Goal: Task Accomplishment & Management: Manage account settings

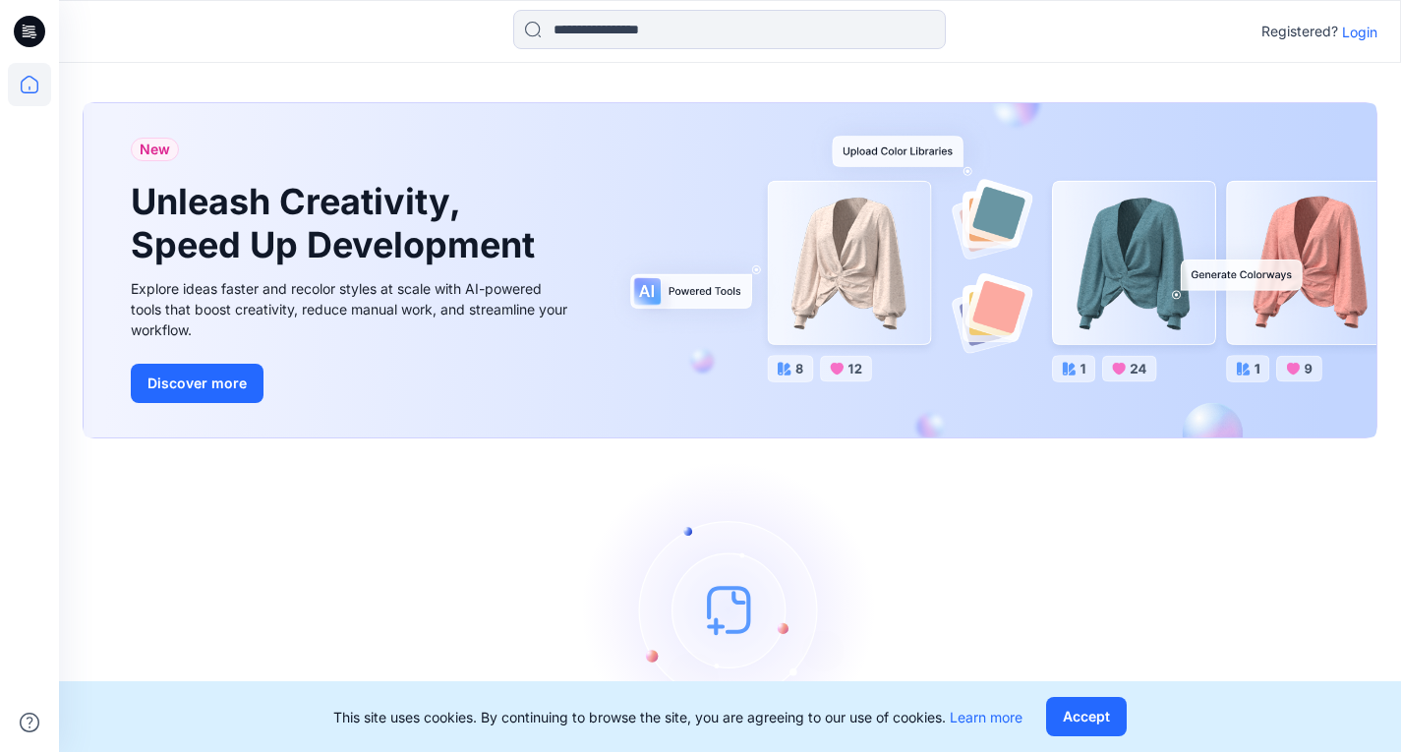
click at [1344, 31] on p "Login" at bounding box center [1359, 32] width 35 height 21
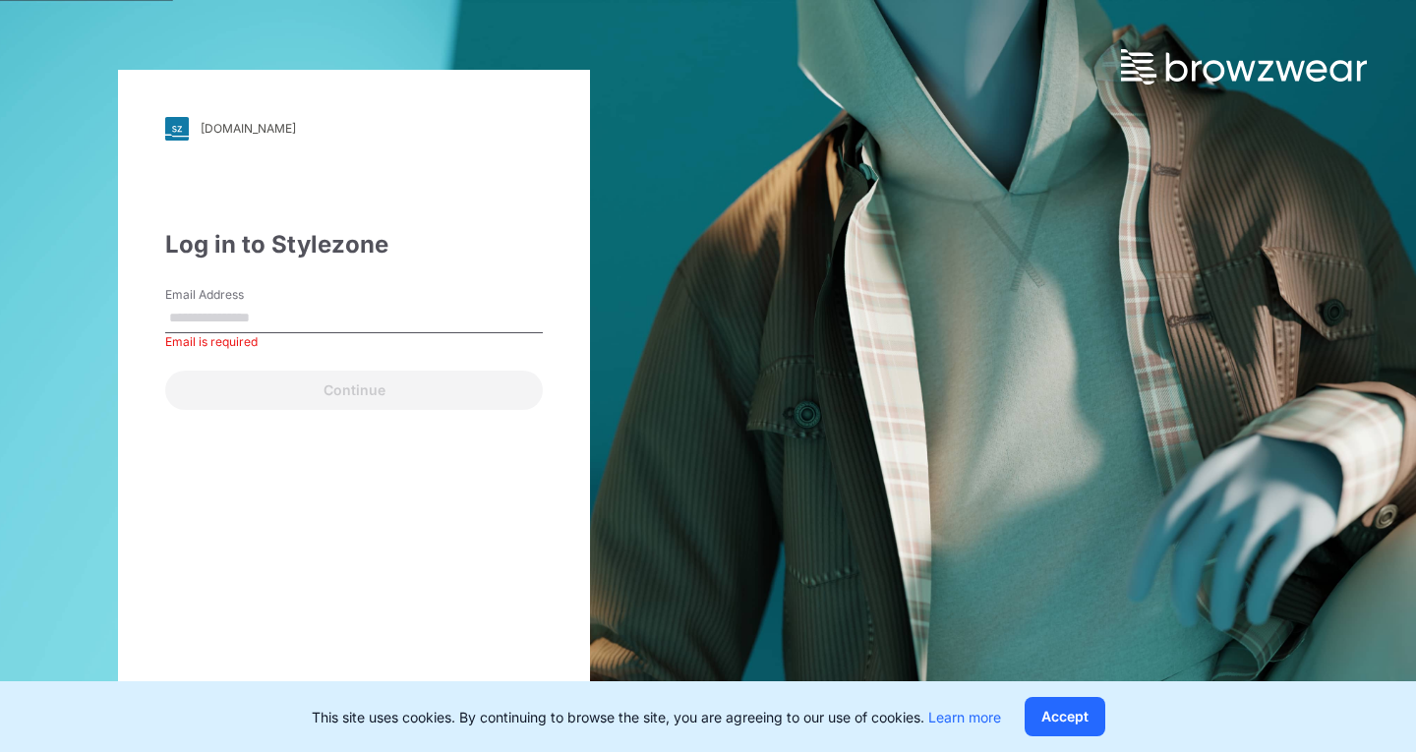
drag, startPoint x: 573, startPoint y: 92, endPoint x: 521, endPoint y: 121, distance: 59.4
click at [573, 92] on div "walmart.stylezone.com Loading... Log in to Stylezone Email Address Email is req…" at bounding box center [354, 377] width 472 height 614
click at [219, 321] on input "Email Address" at bounding box center [354, 319] width 378 height 30
paste input "**********"
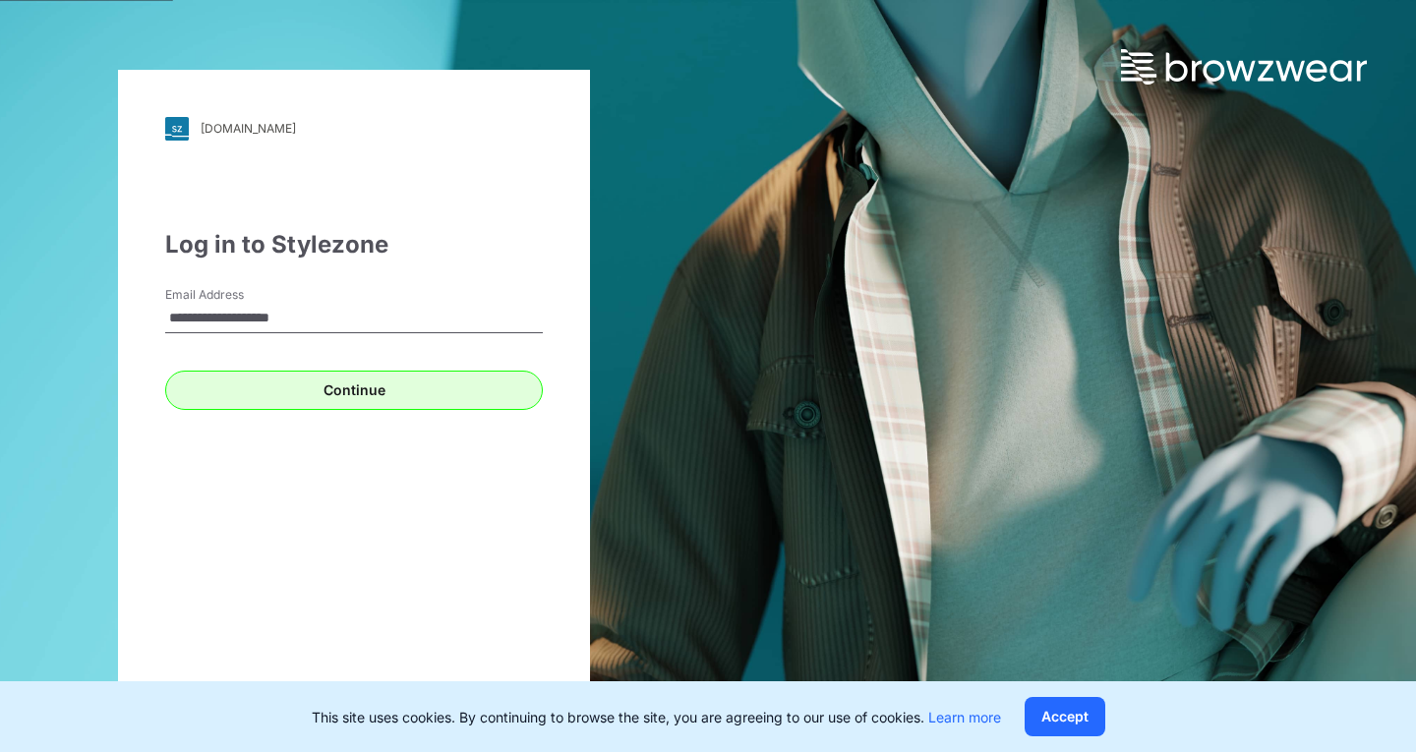
type input "**********"
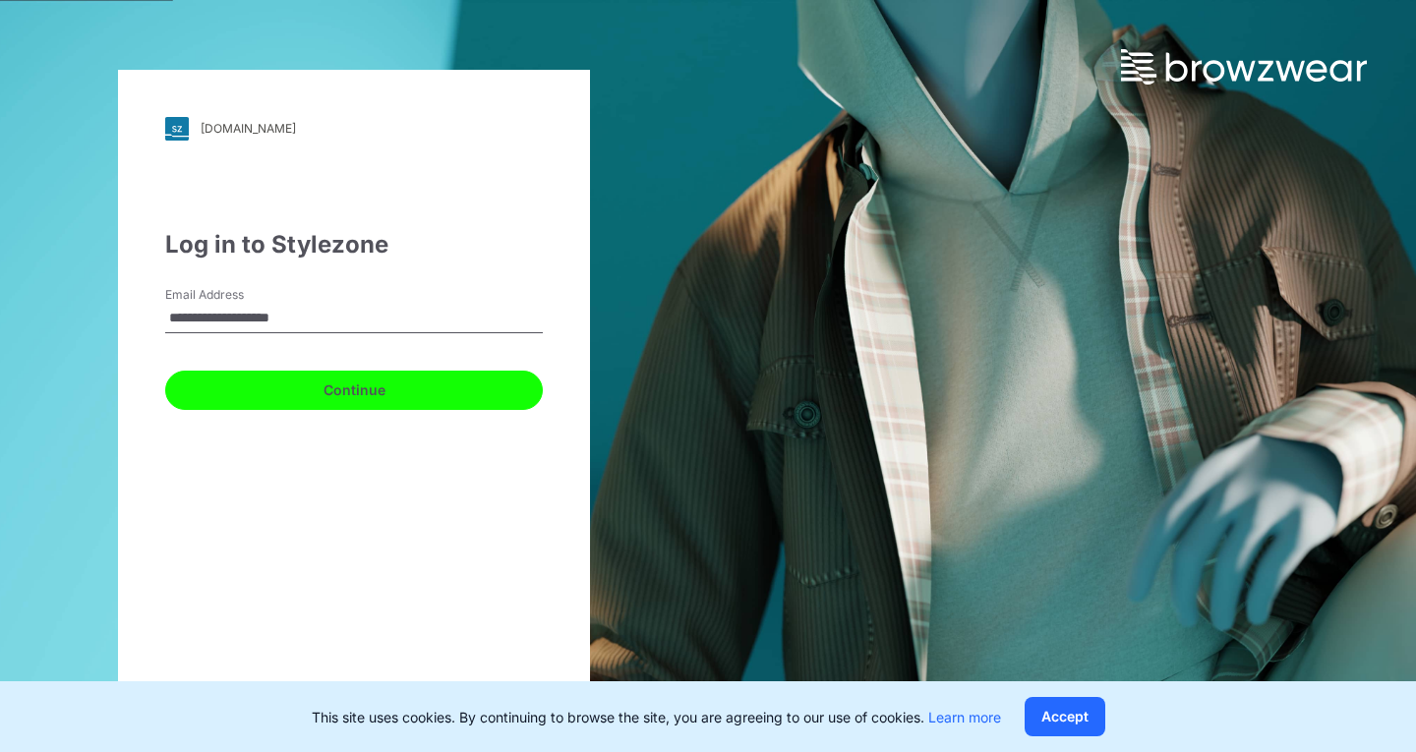
click at [392, 384] on button "Continue" at bounding box center [354, 390] width 378 height 39
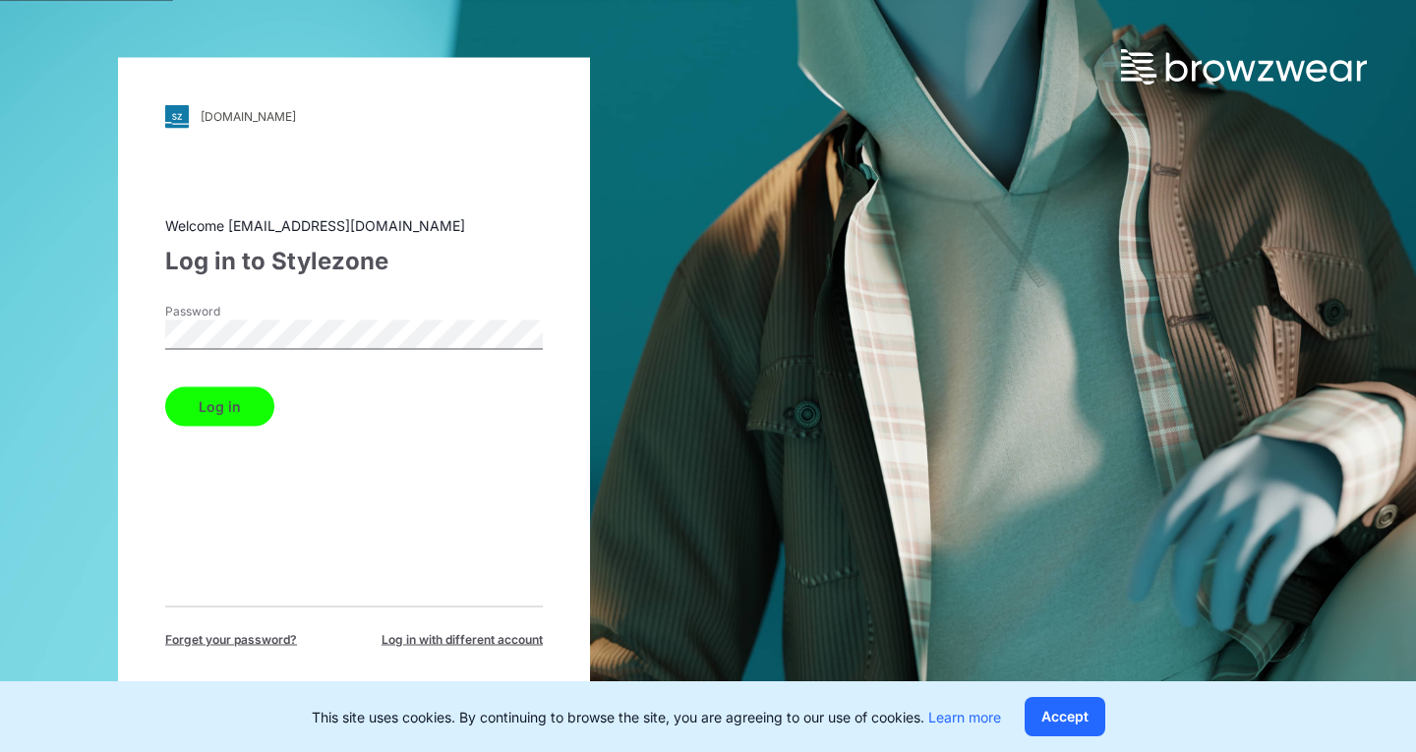
click at [226, 411] on button "Log in" at bounding box center [219, 405] width 109 height 39
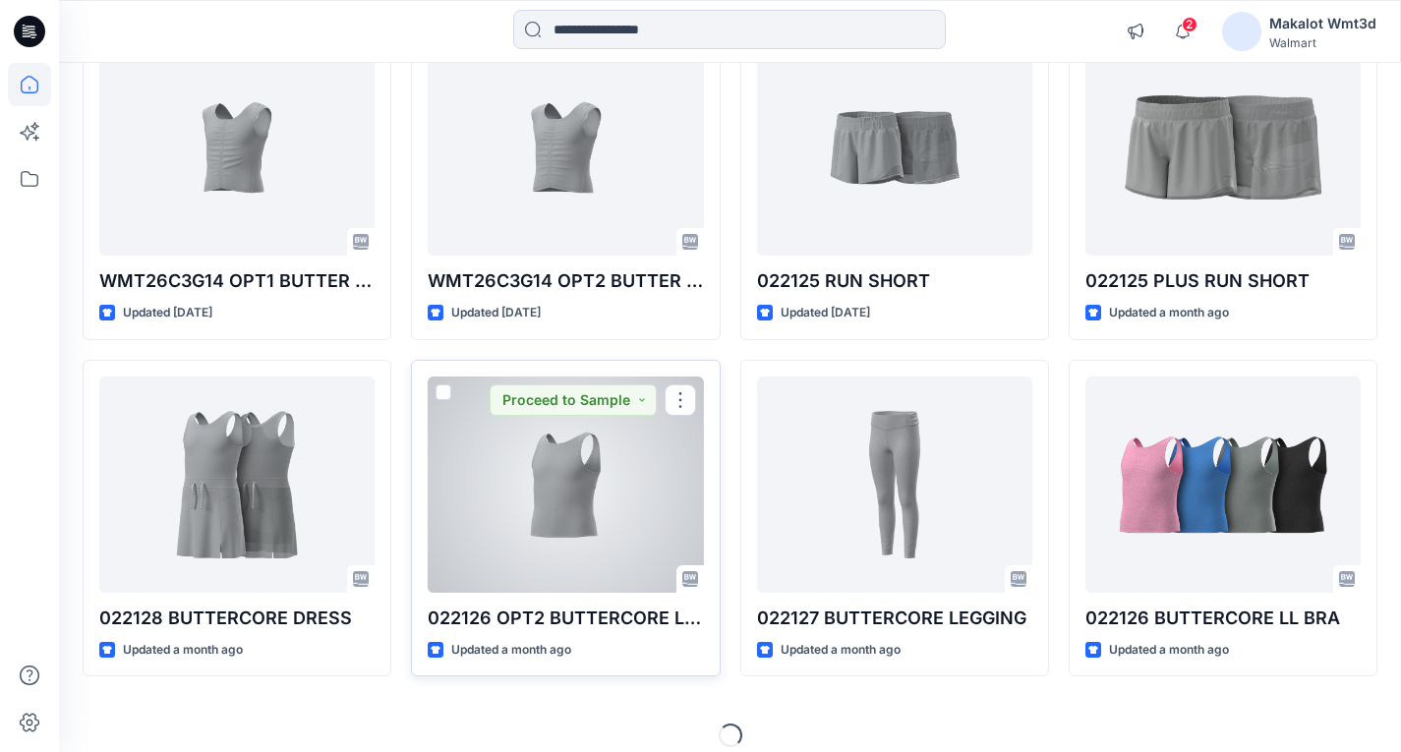
scroll to position [609, 0]
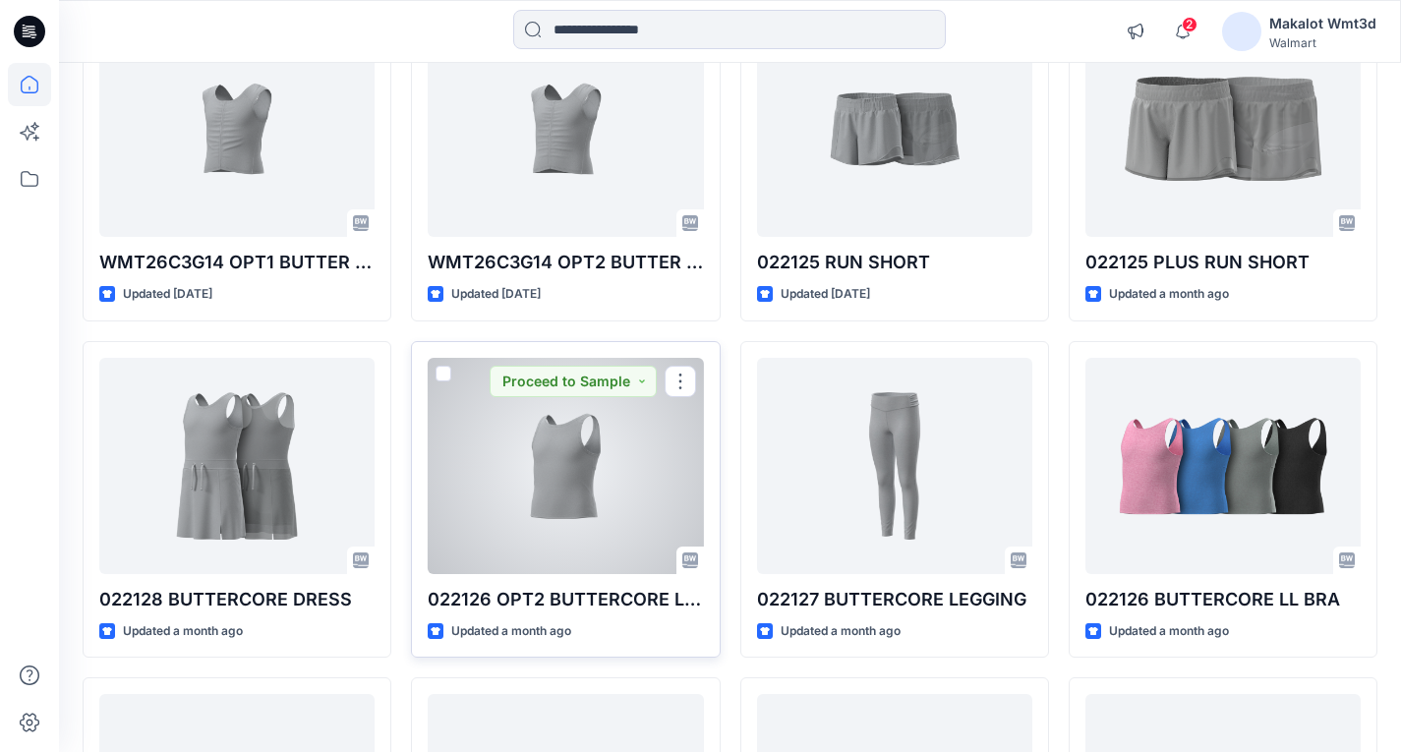
click at [565, 501] on div at bounding box center [565, 466] width 275 height 216
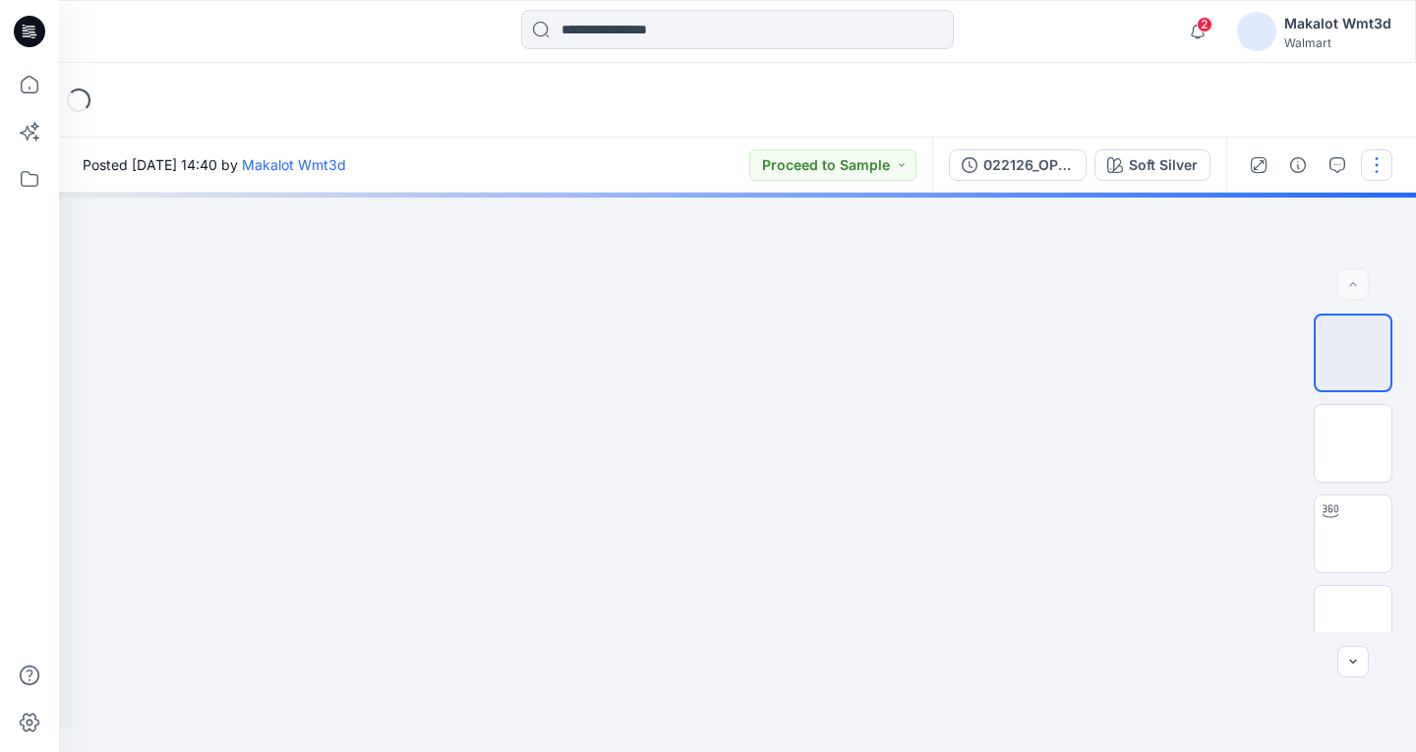
click at [1379, 154] on button "button" at bounding box center [1376, 164] width 31 height 31
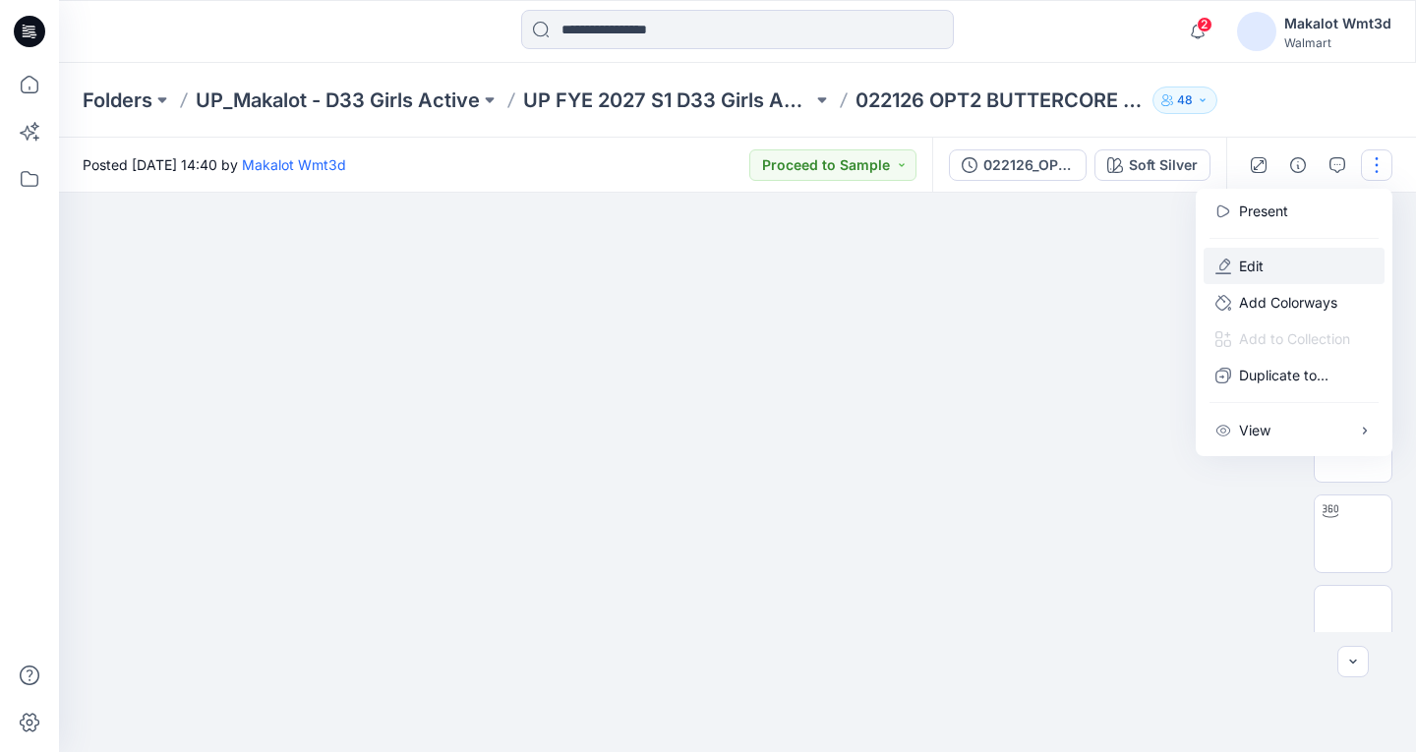
click at [1261, 268] on p "Edit" at bounding box center [1251, 266] width 25 height 21
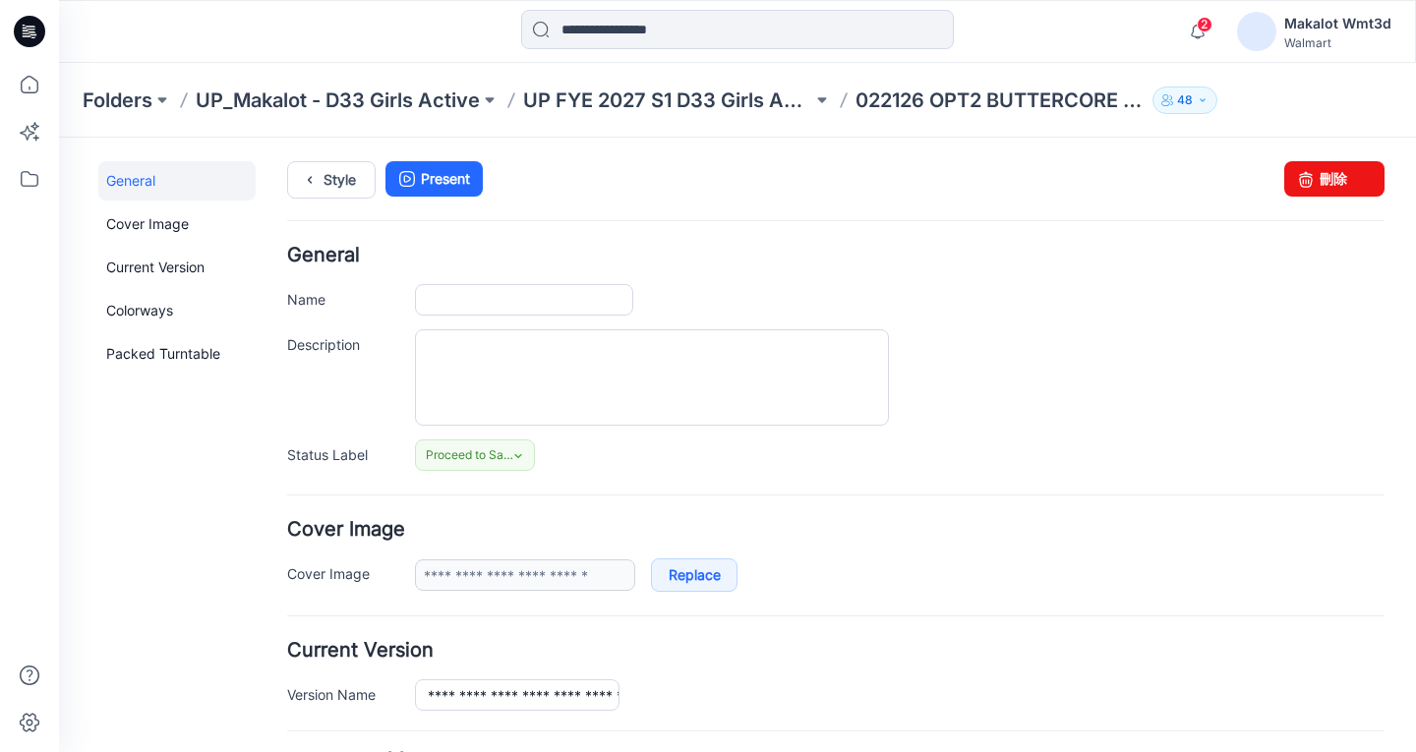
type input "**********"
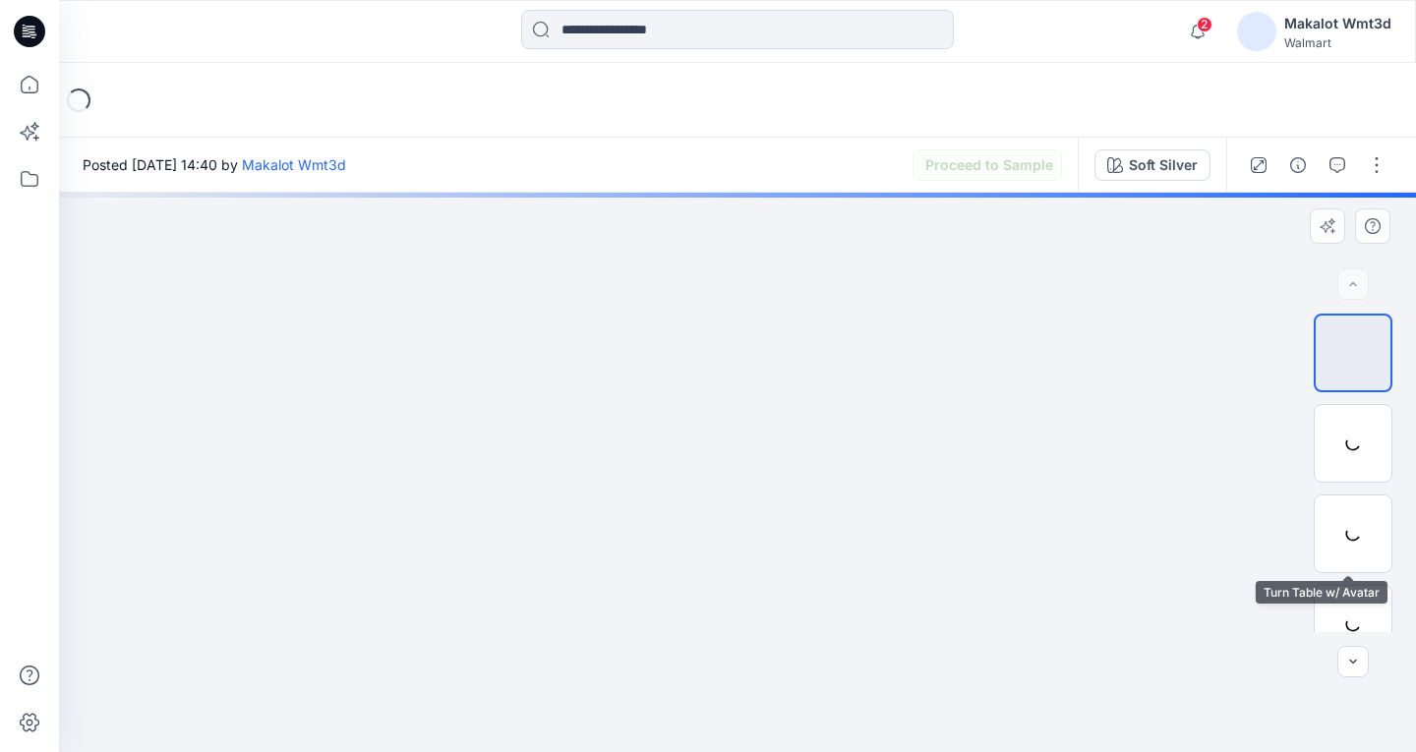
scroll to position [212, 0]
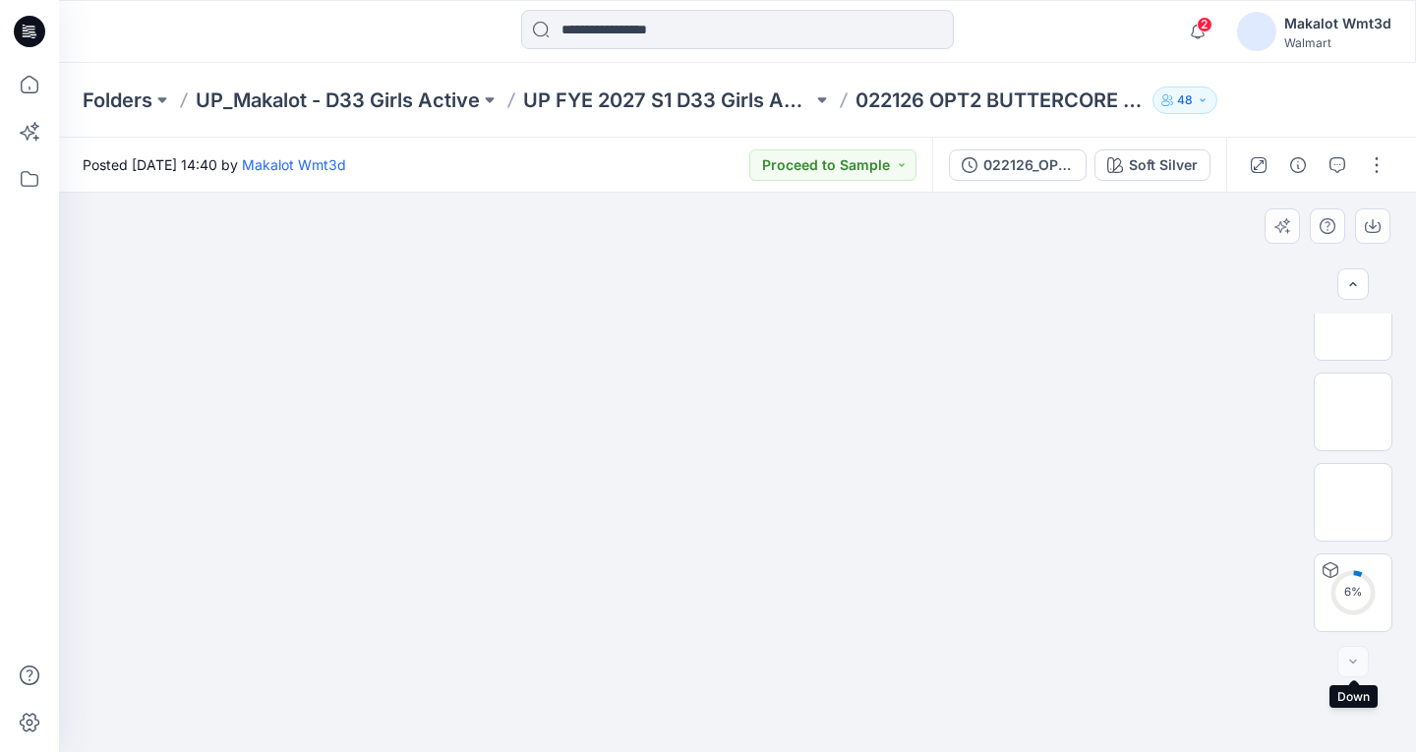
click at [1345, 666] on div at bounding box center [1352, 661] width 31 height 31
click at [1352, 666] on div at bounding box center [1352, 661] width 31 height 31
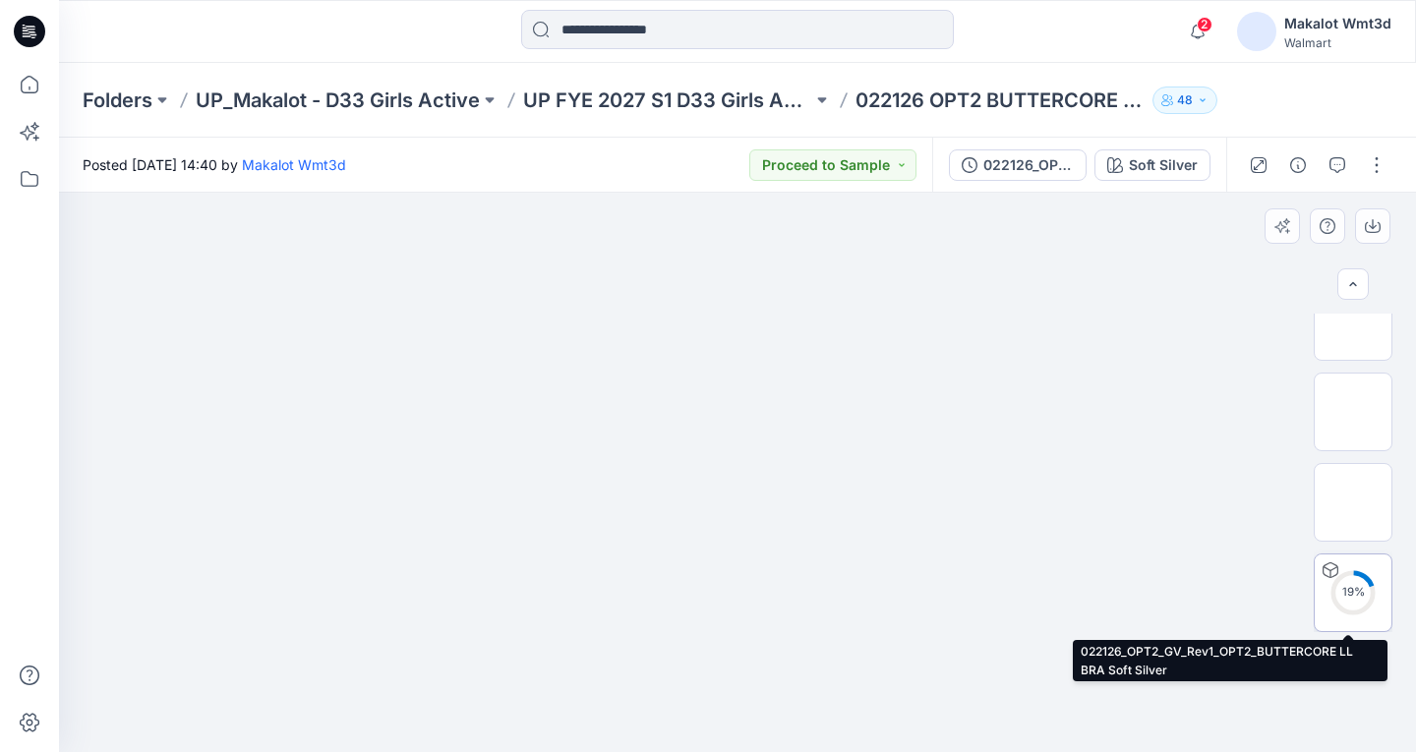
click at [1366, 600] on div "19 %" at bounding box center [1353, 592] width 47 height 17
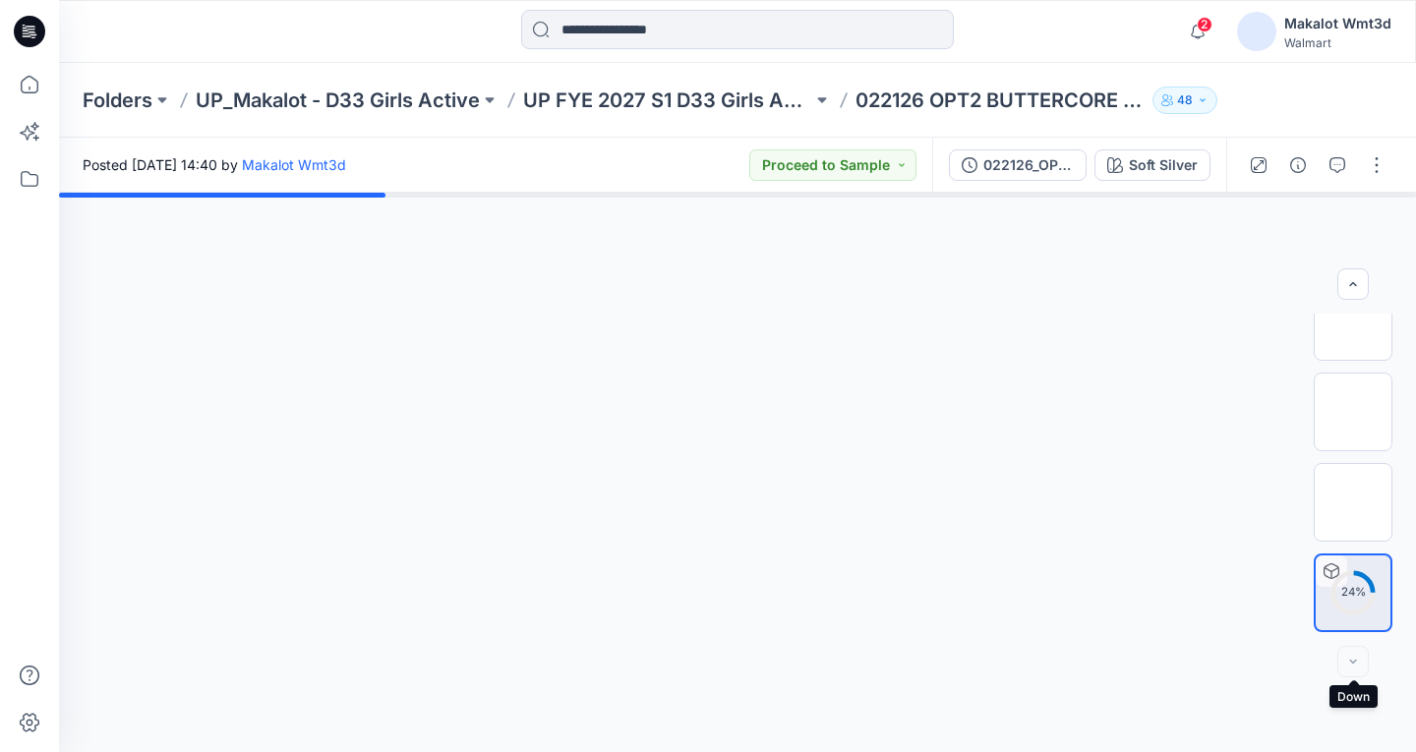
click at [1356, 660] on div at bounding box center [1352, 661] width 31 height 31
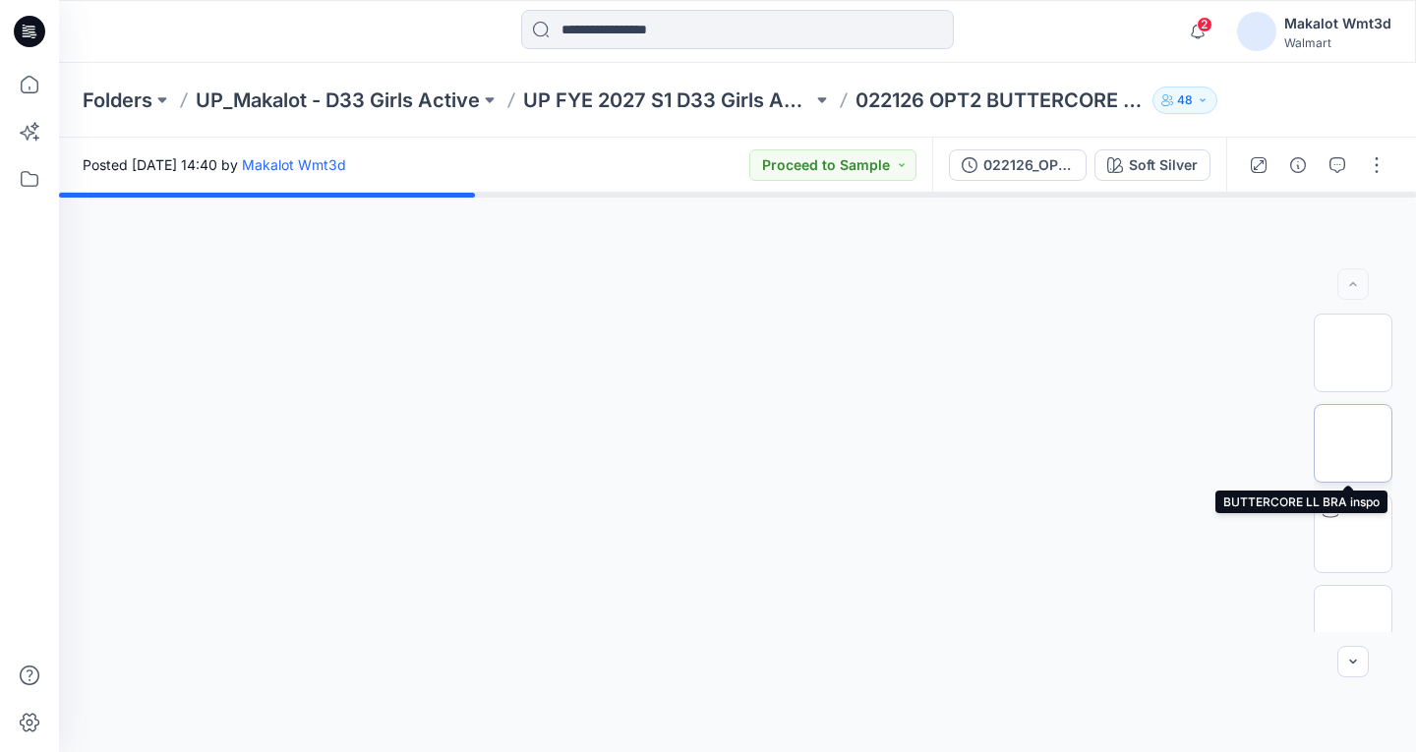
click at [1353, 444] on img at bounding box center [1353, 444] width 0 height 0
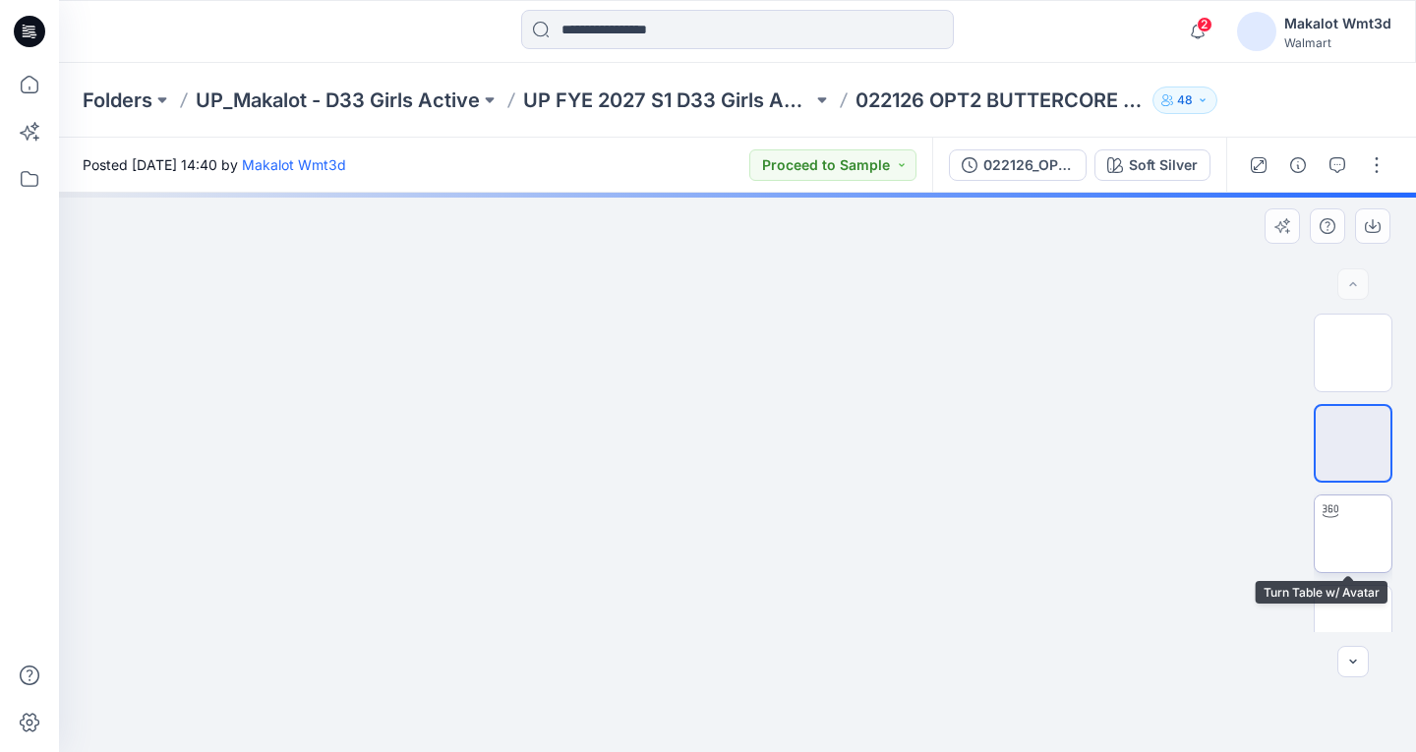
click at [1353, 534] on img at bounding box center [1353, 534] width 0 height 0
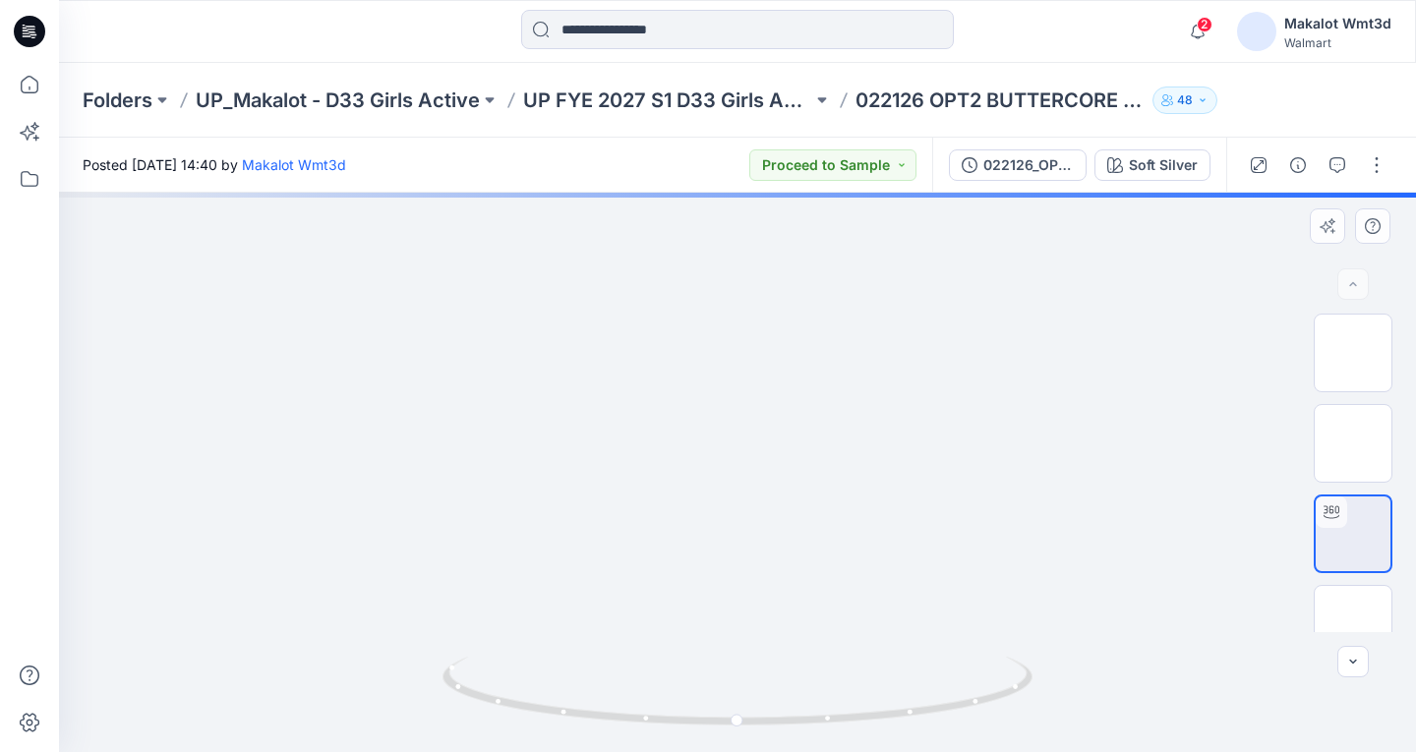
scroll to position [212, 0]
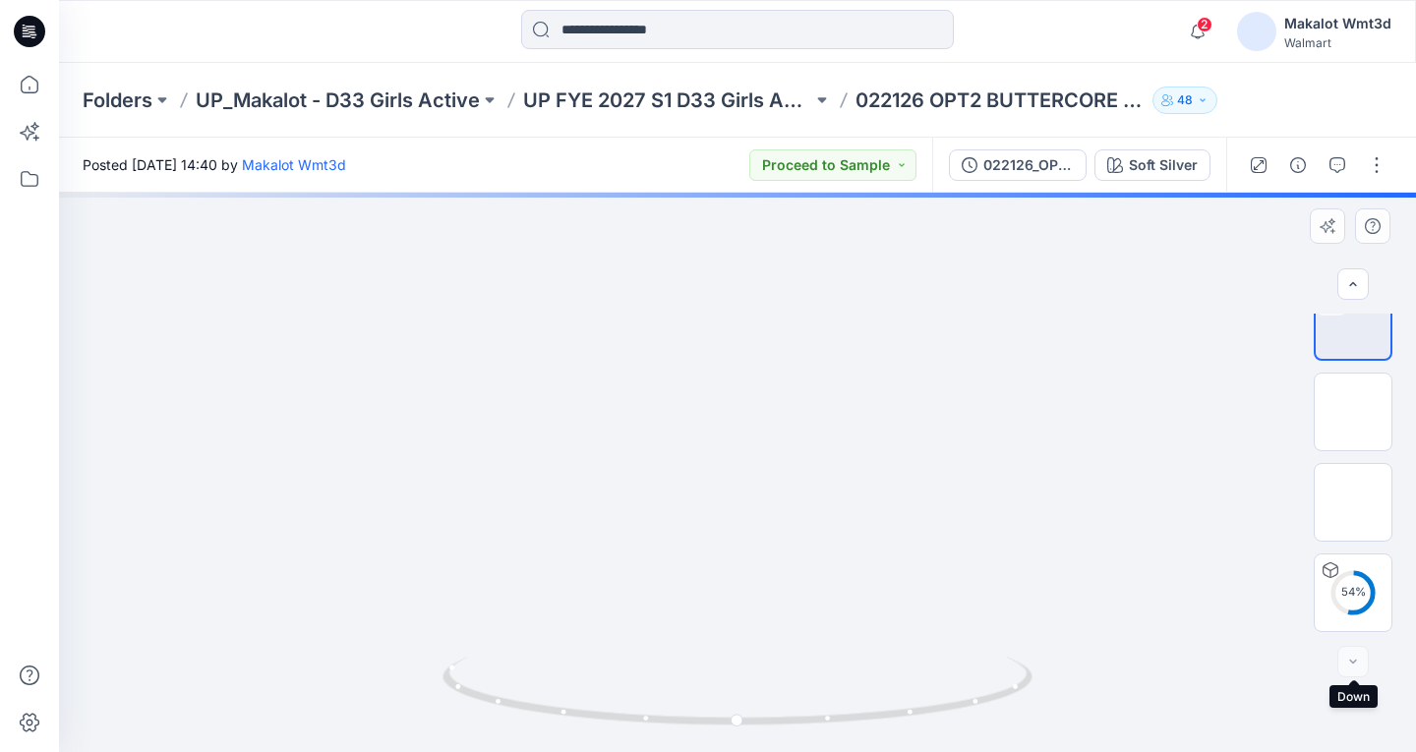
click at [1344, 653] on div at bounding box center [1352, 661] width 31 height 31
click at [1351, 664] on div at bounding box center [1352, 661] width 31 height 31
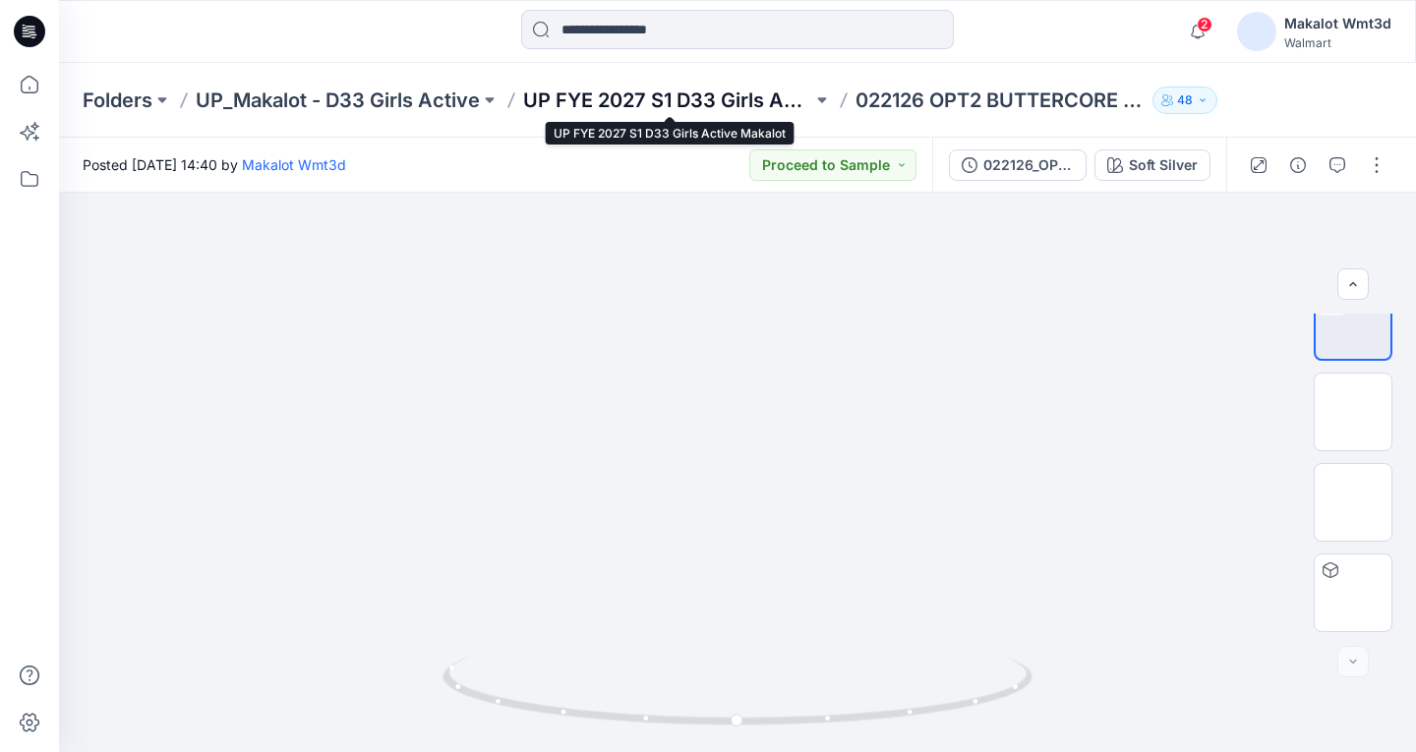
click at [663, 93] on p "UP FYE 2027 S1 D33 Girls Active Makalot" at bounding box center [667, 101] width 289 height 28
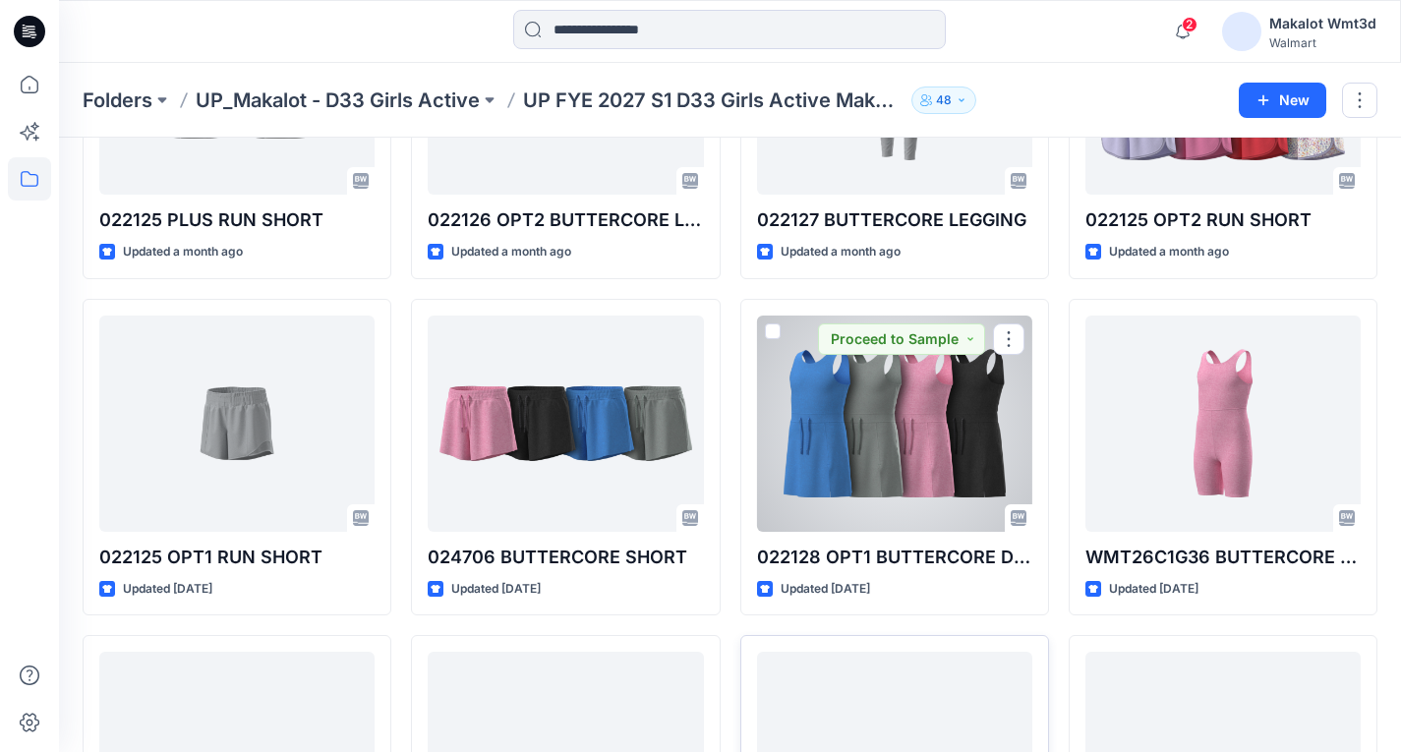
scroll to position [62, 0]
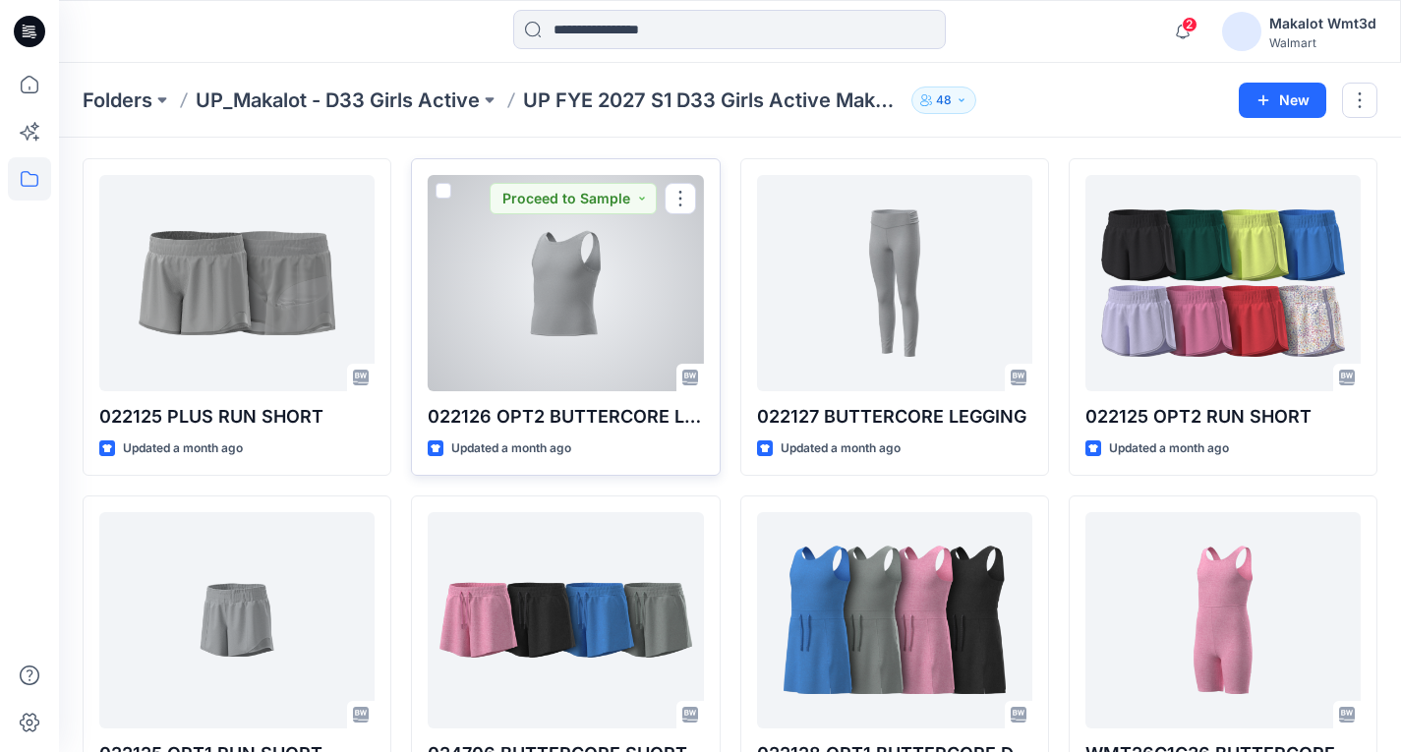
click at [581, 361] on div at bounding box center [565, 283] width 275 height 216
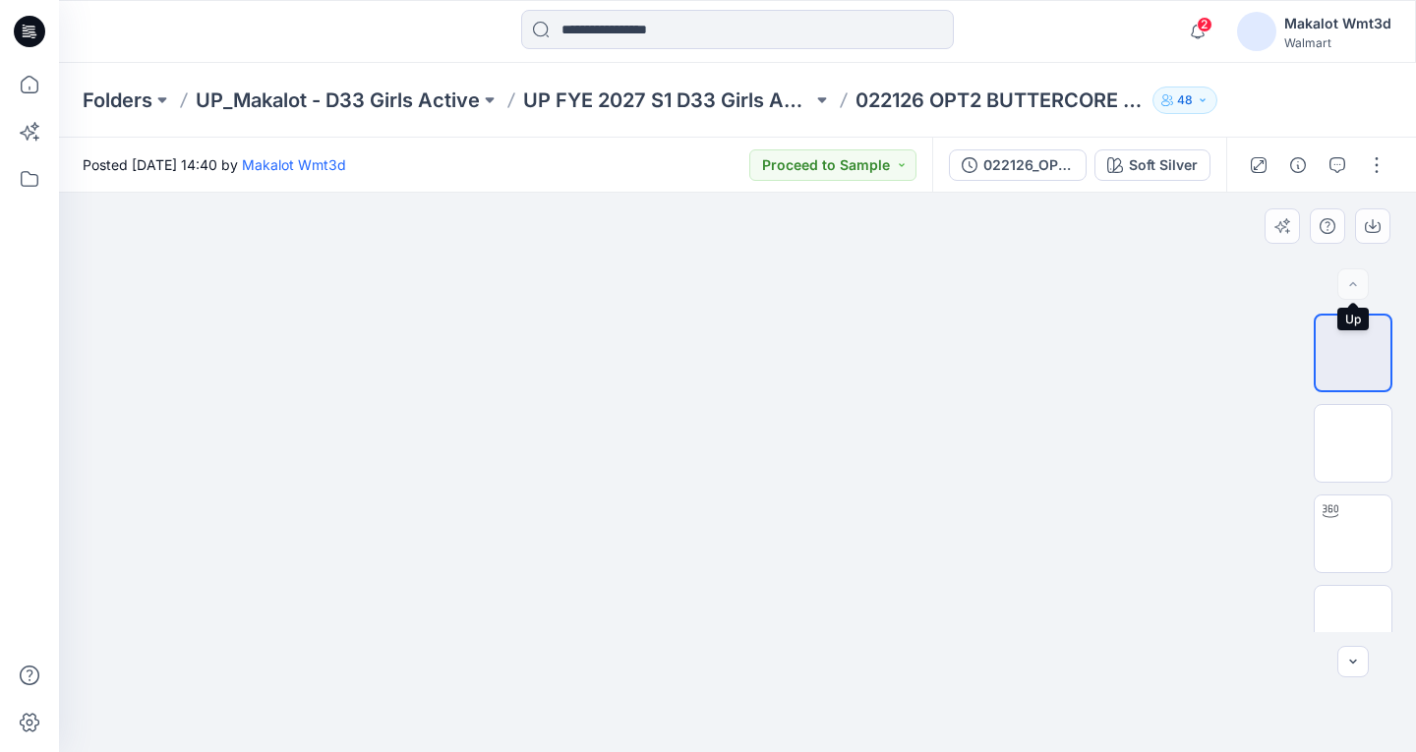
click at [1346, 281] on div at bounding box center [1352, 283] width 31 height 31
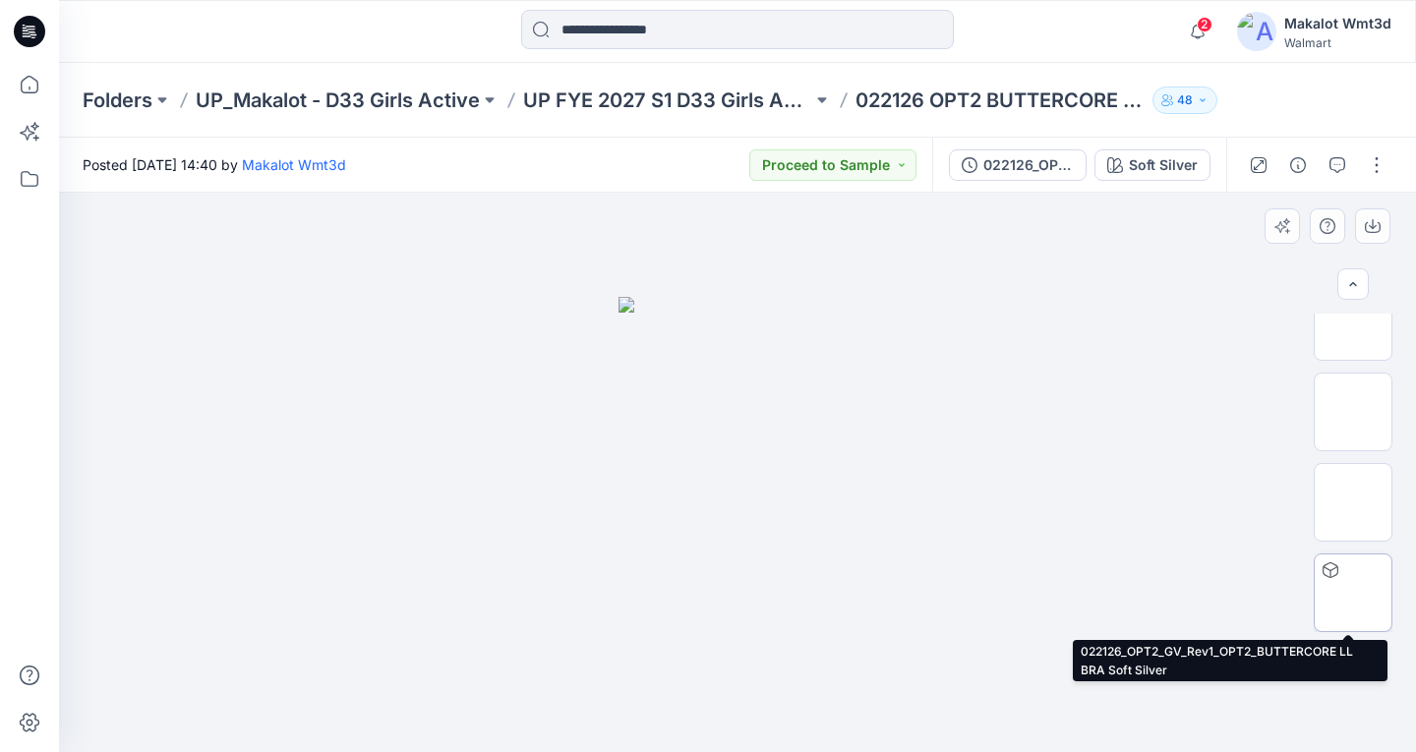
click at [1353, 593] on img at bounding box center [1353, 593] width 0 height 0
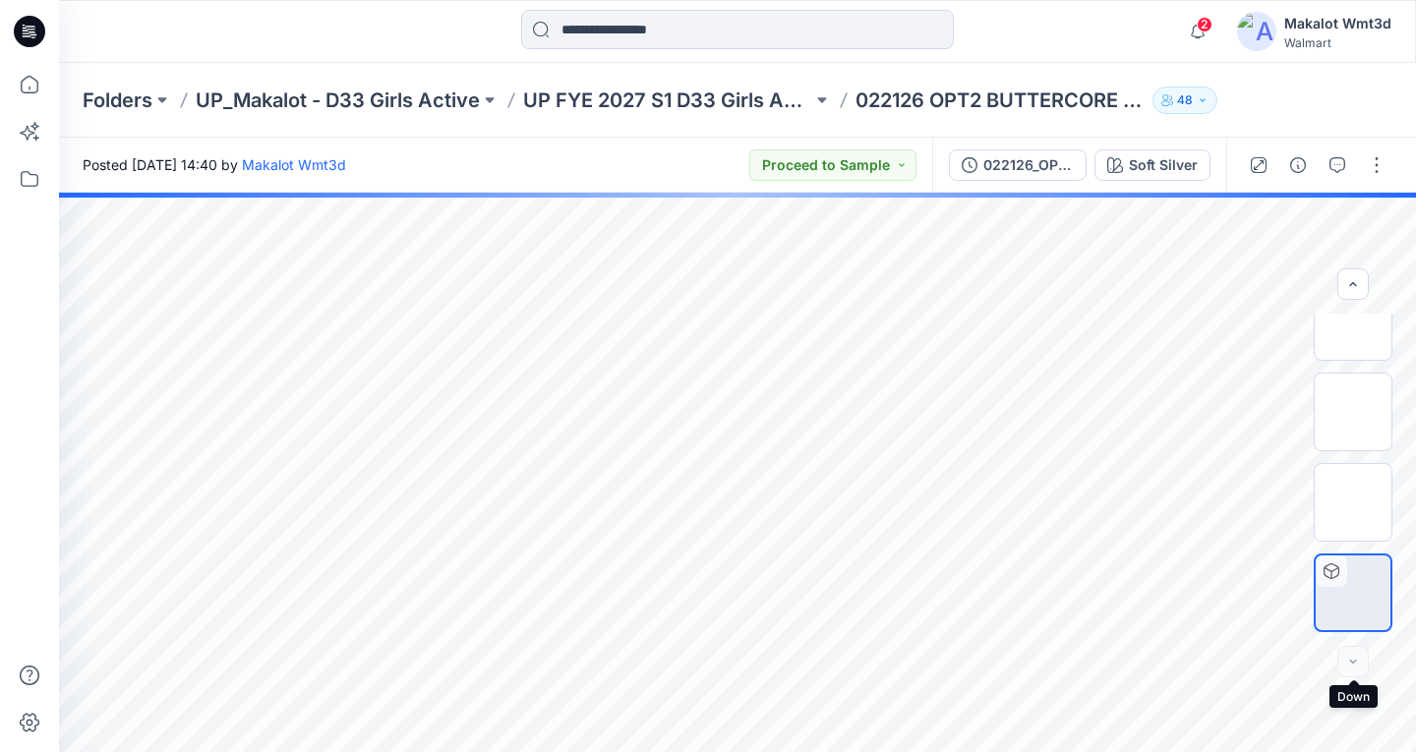
click at [1353, 674] on div at bounding box center [1352, 661] width 31 height 31
click at [1351, 674] on div at bounding box center [1352, 661] width 31 height 31
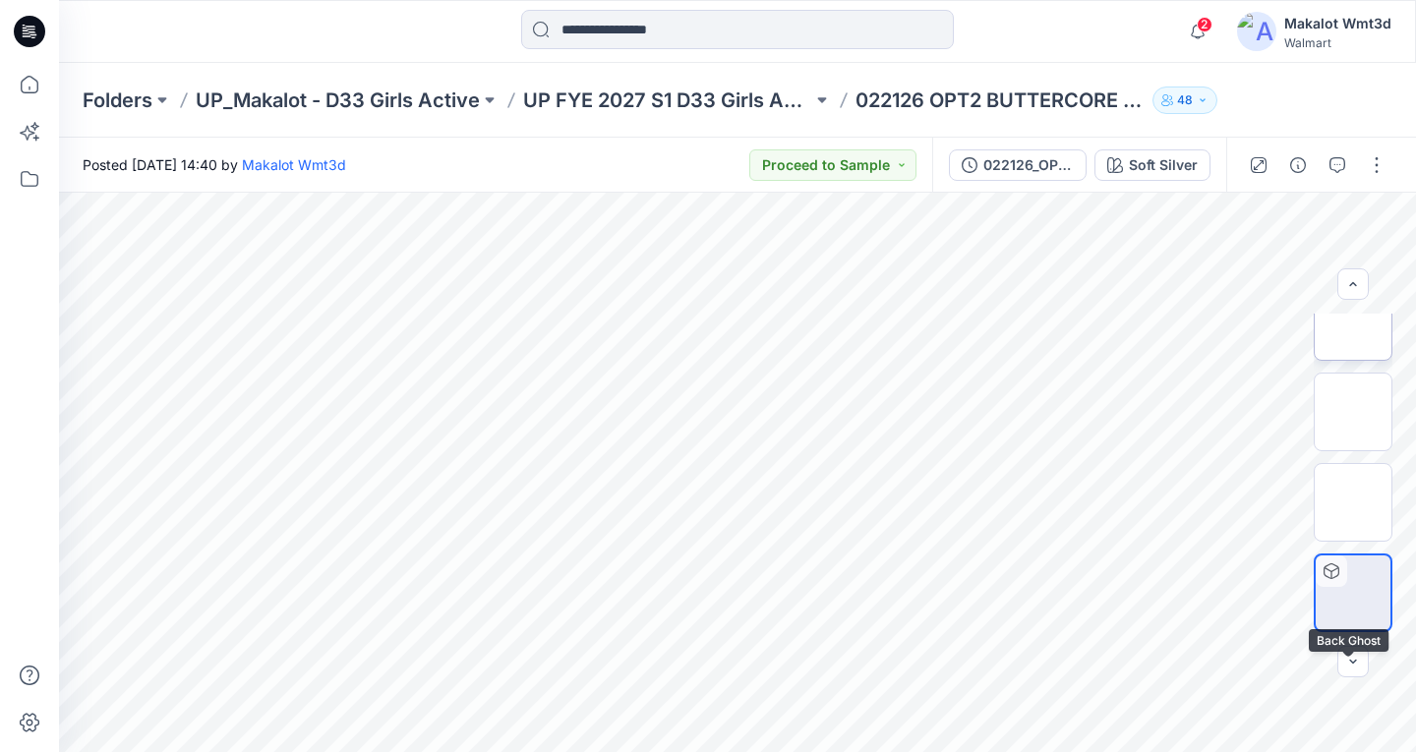
scroll to position [0, 0]
